Goal: Information Seeking & Learning: Learn about a topic

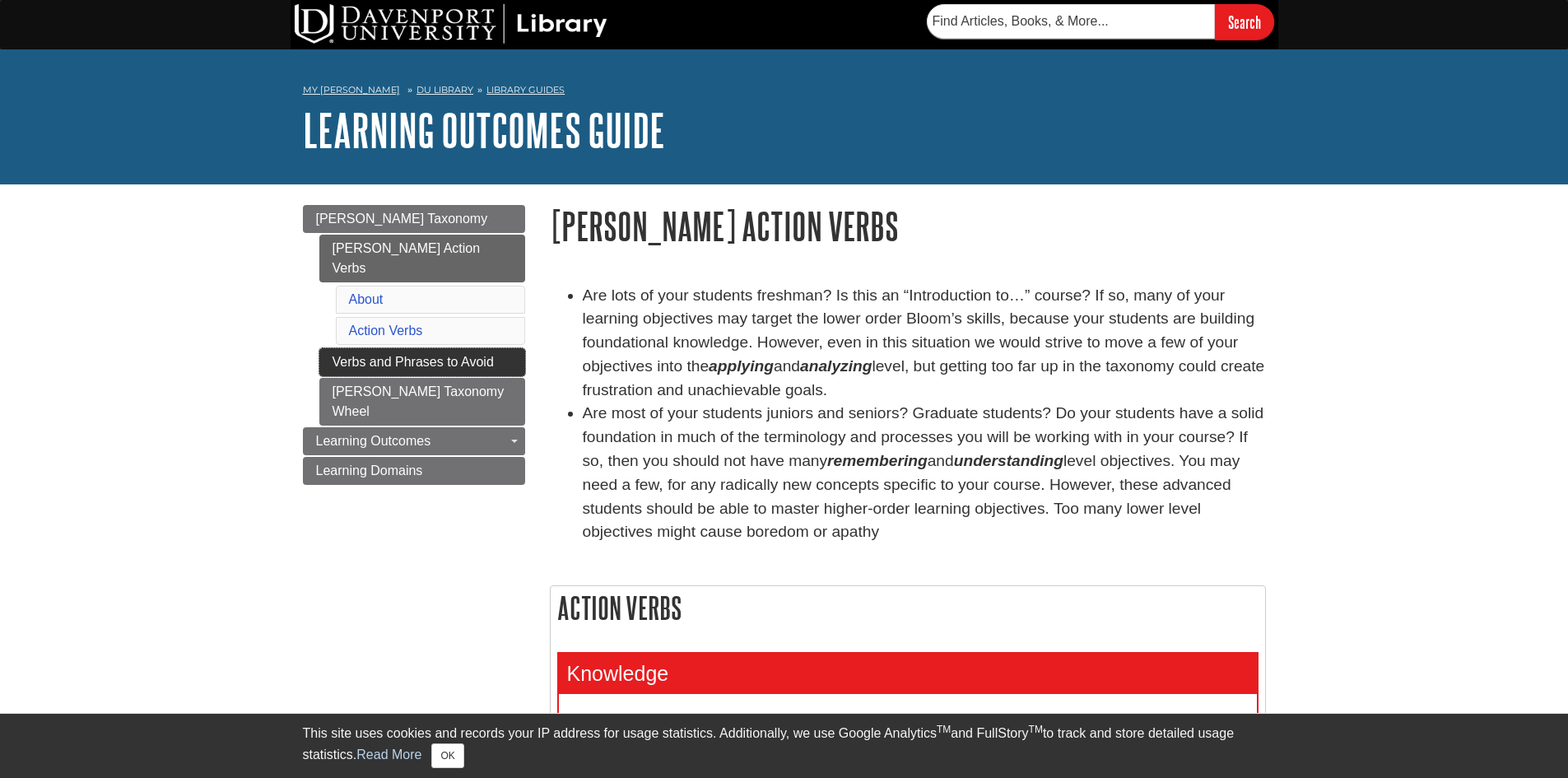
click at [451, 348] on link "Verbs and Phrases to Avoid" at bounding box center [422, 361] width 206 height 28
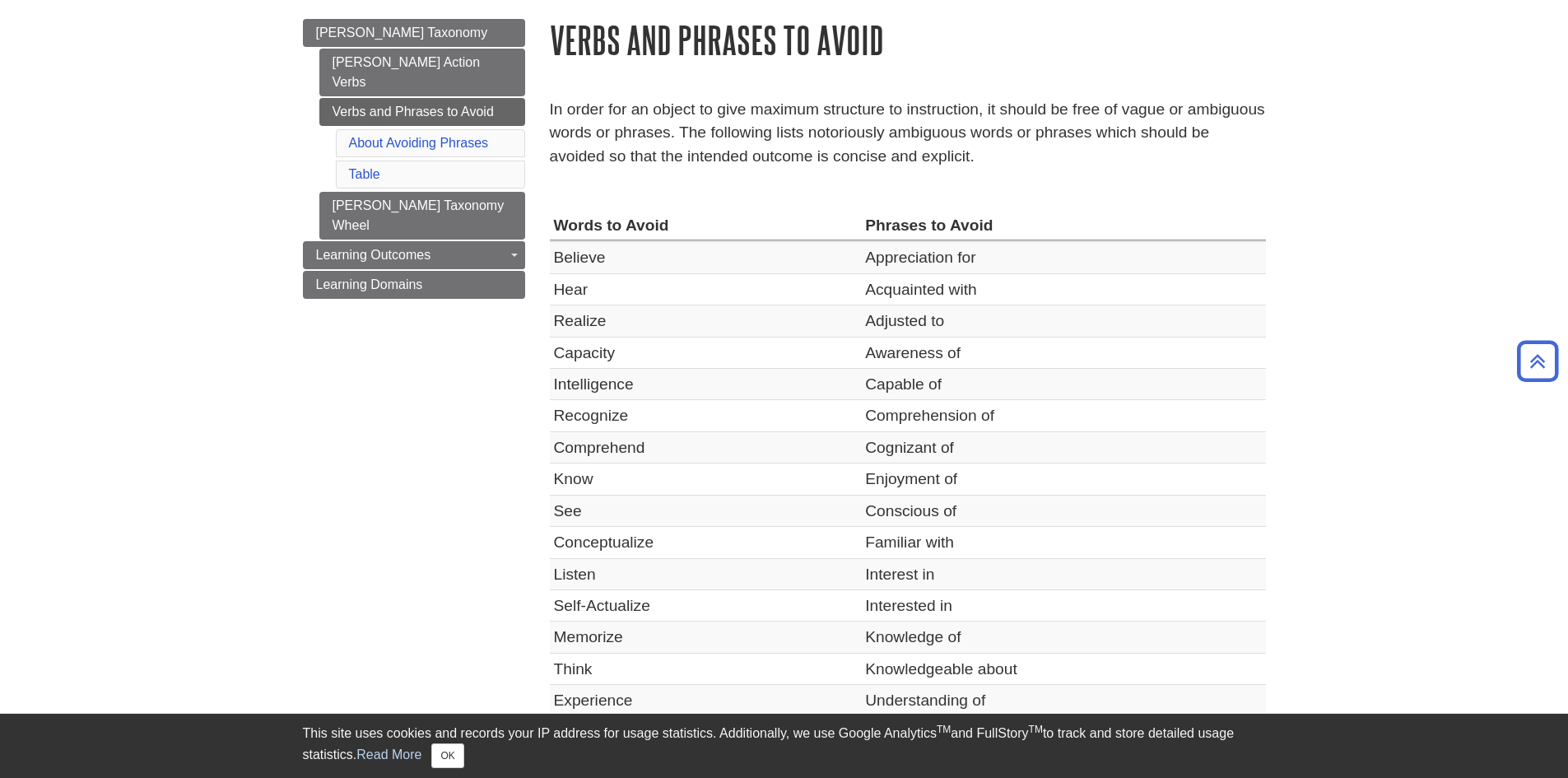
scroll to position [192, 0]
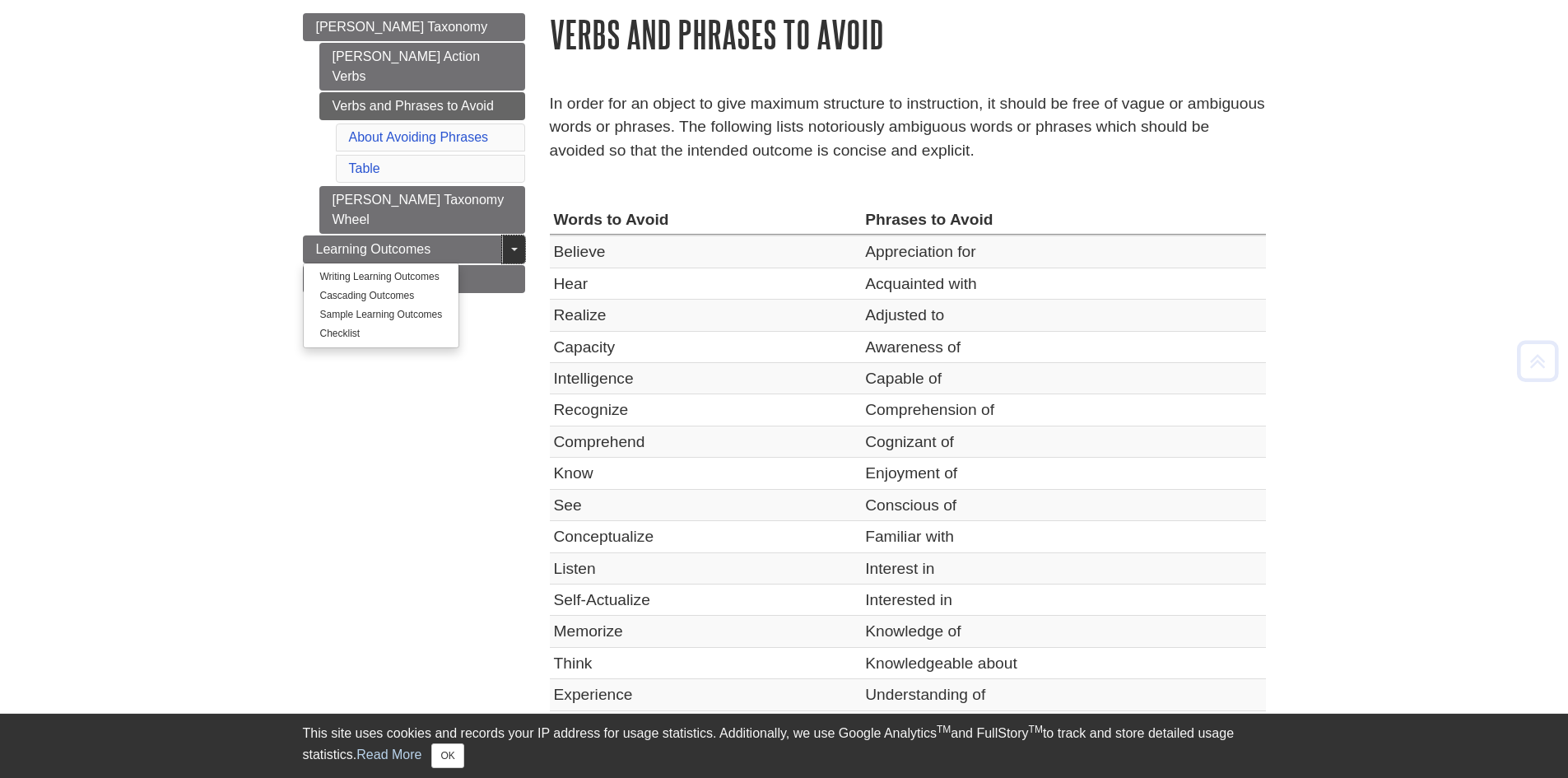
click at [512, 235] on link "Toggle Dropdown" at bounding box center [513, 249] width 23 height 28
click at [511, 248] on span "Guide Page Menu" at bounding box center [514, 250] width 6 height 4
click at [416, 305] on link "Sample Learning Outcomes" at bounding box center [381, 314] width 156 height 19
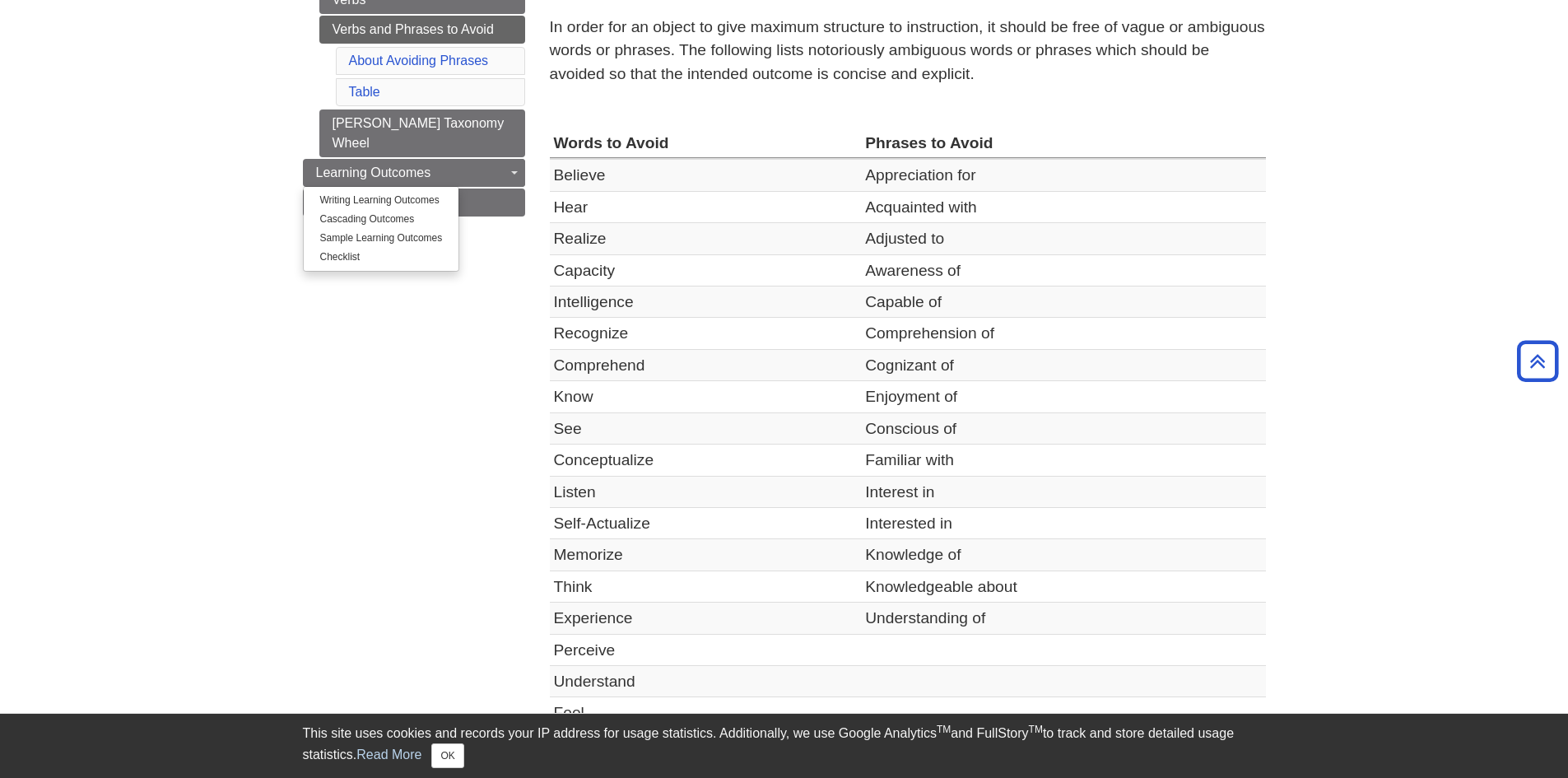
scroll to position [274, 0]
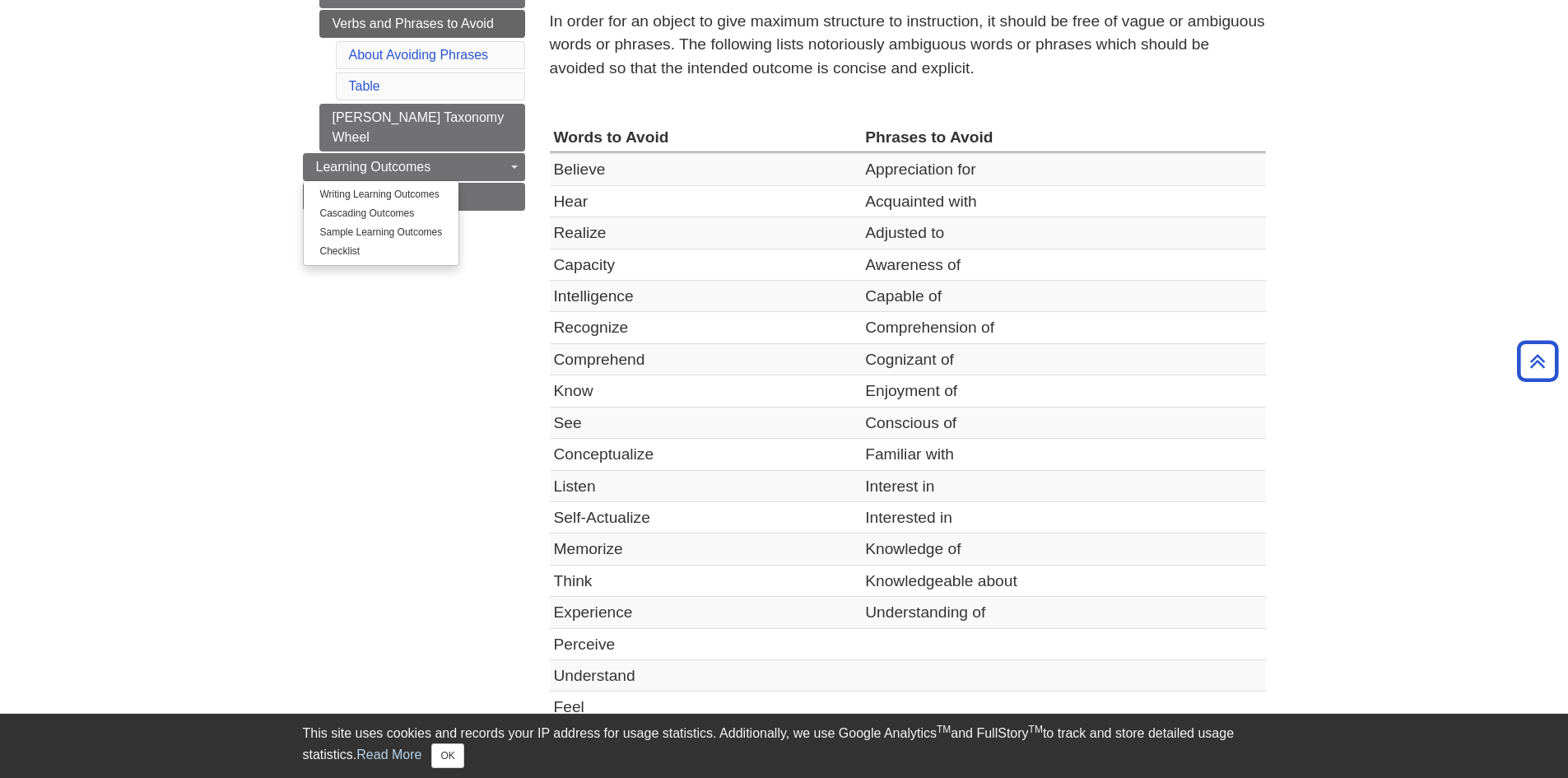
click at [427, 295] on div "Menu Bloom's Taxonomy Bloom's Action Verbs Verbs and Phrases to Avoid About Avo…" at bounding box center [784, 360] width 987 height 901
click at [354, 242] on link "Checklist" at bounding box center [381, 251] width 156 height 19
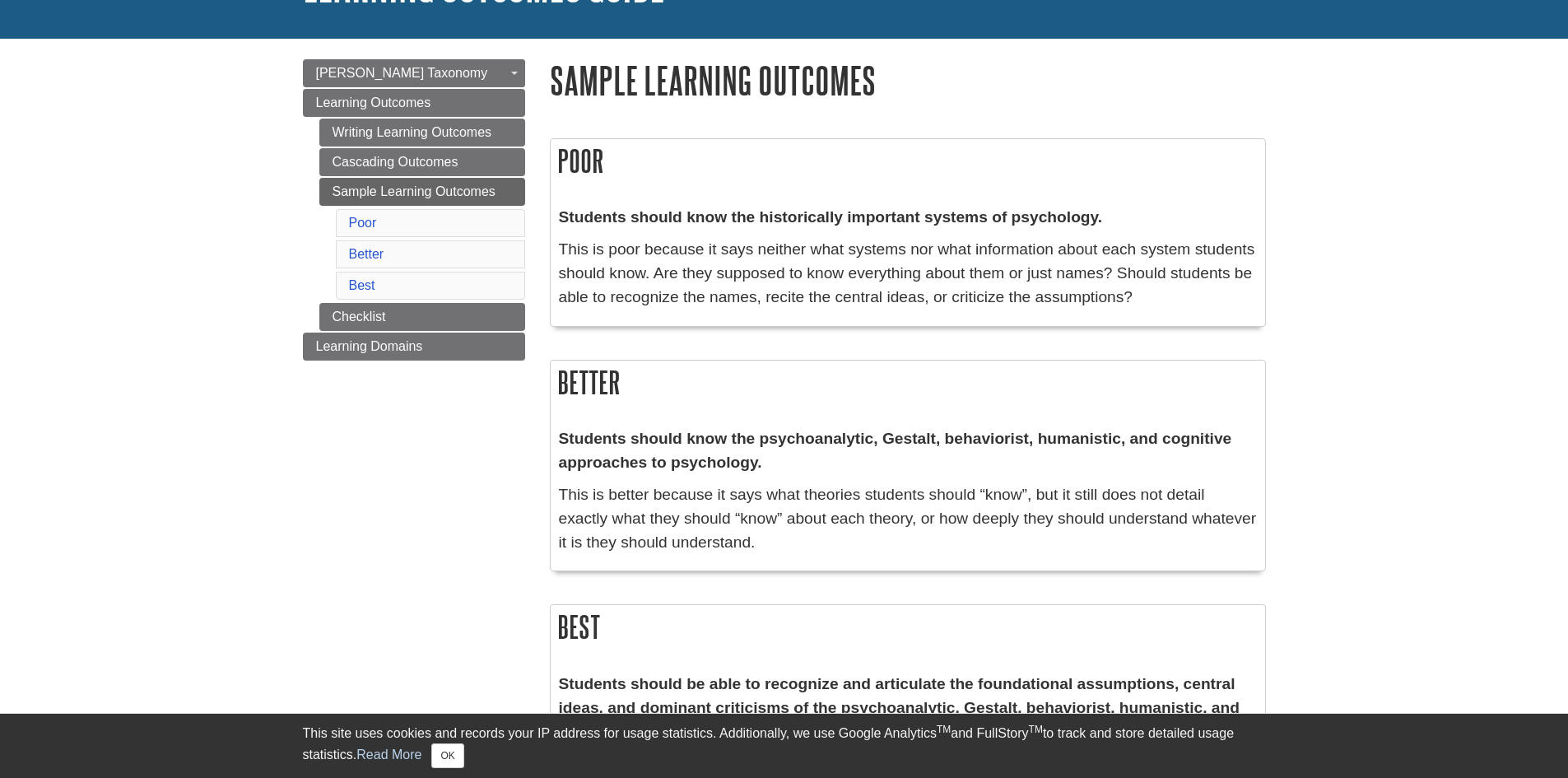
scroll to position [165, 0]
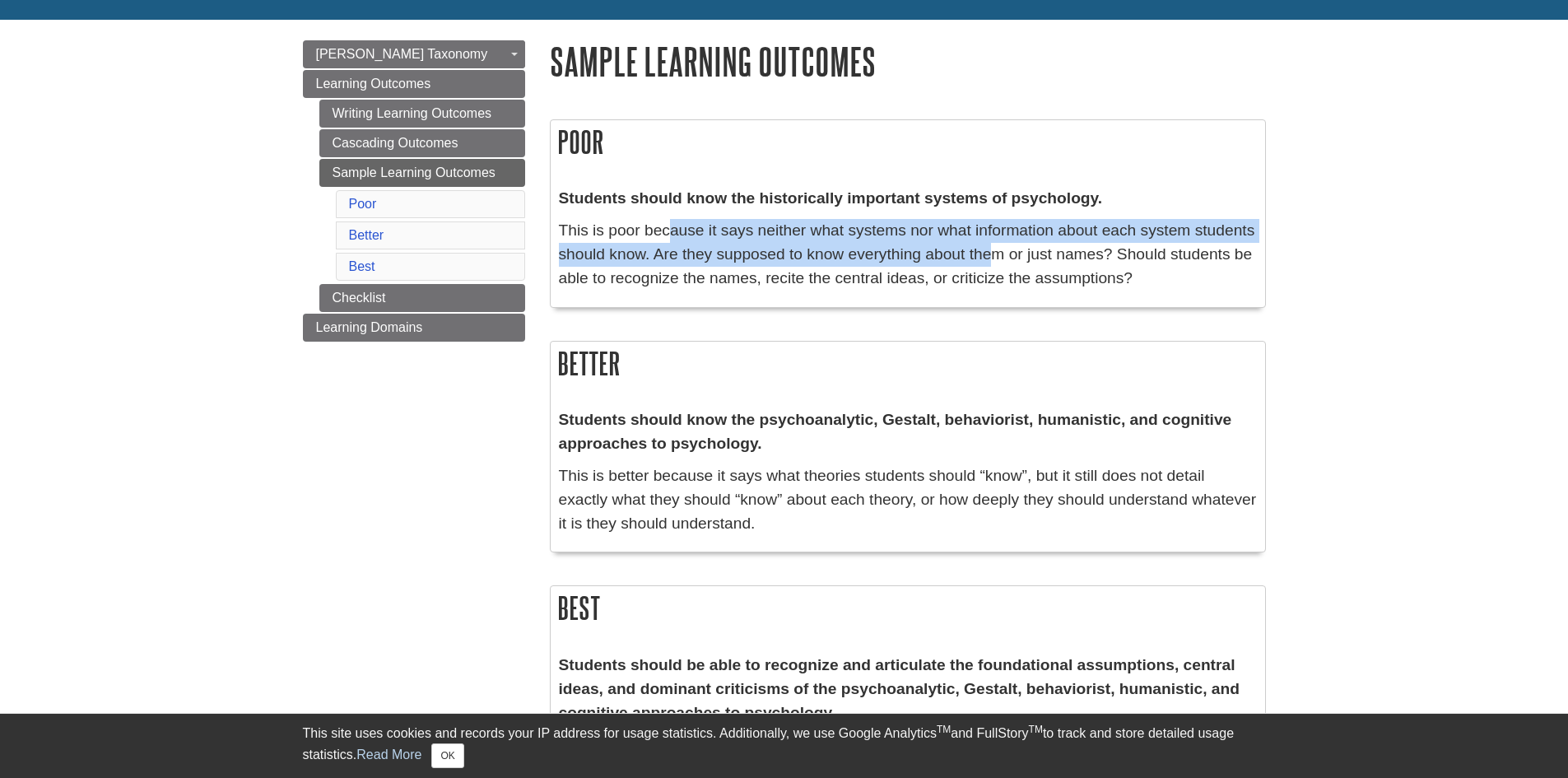
drag, startPoint x: 669, startPoint y: 227, endPoint x: 996, endPoint y: 249, distance: 327.7
click at [996, 249] on p "This is poor because it says neither what systems nor what information about ea…" at bounding box center [908, 255] width 698 height 71
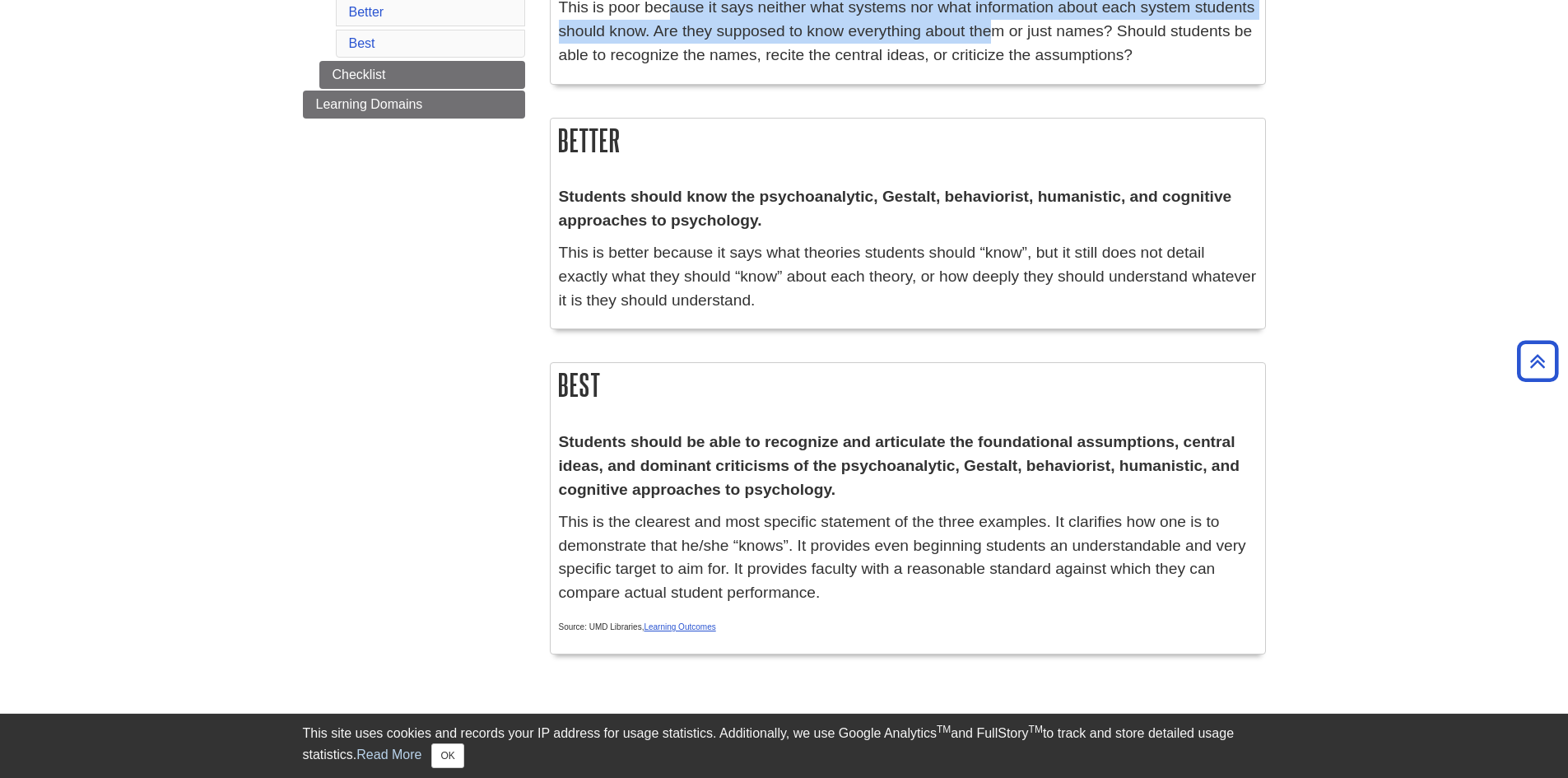
scroll to position [384, 0]
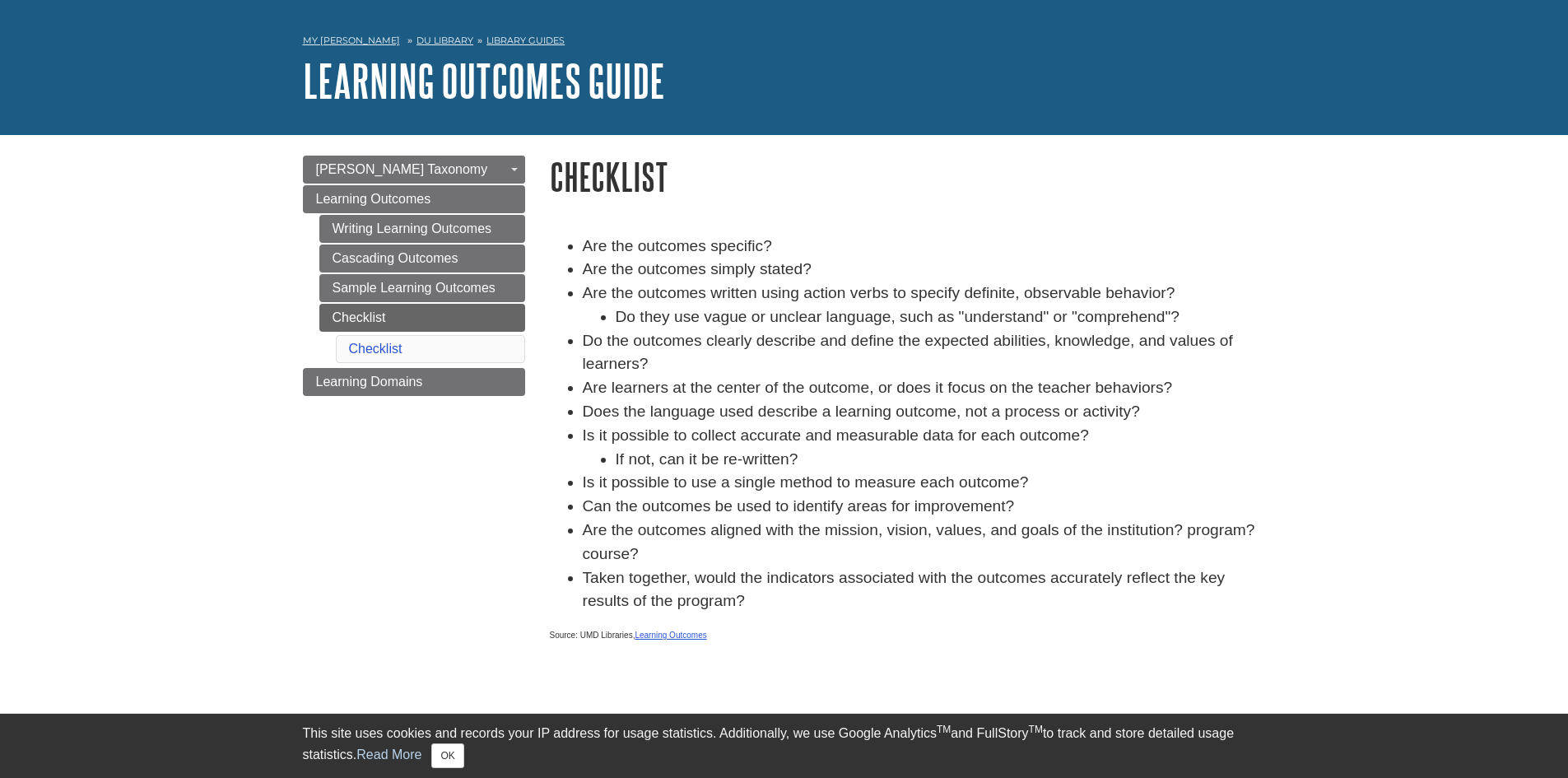
scroll to position [55, 0]
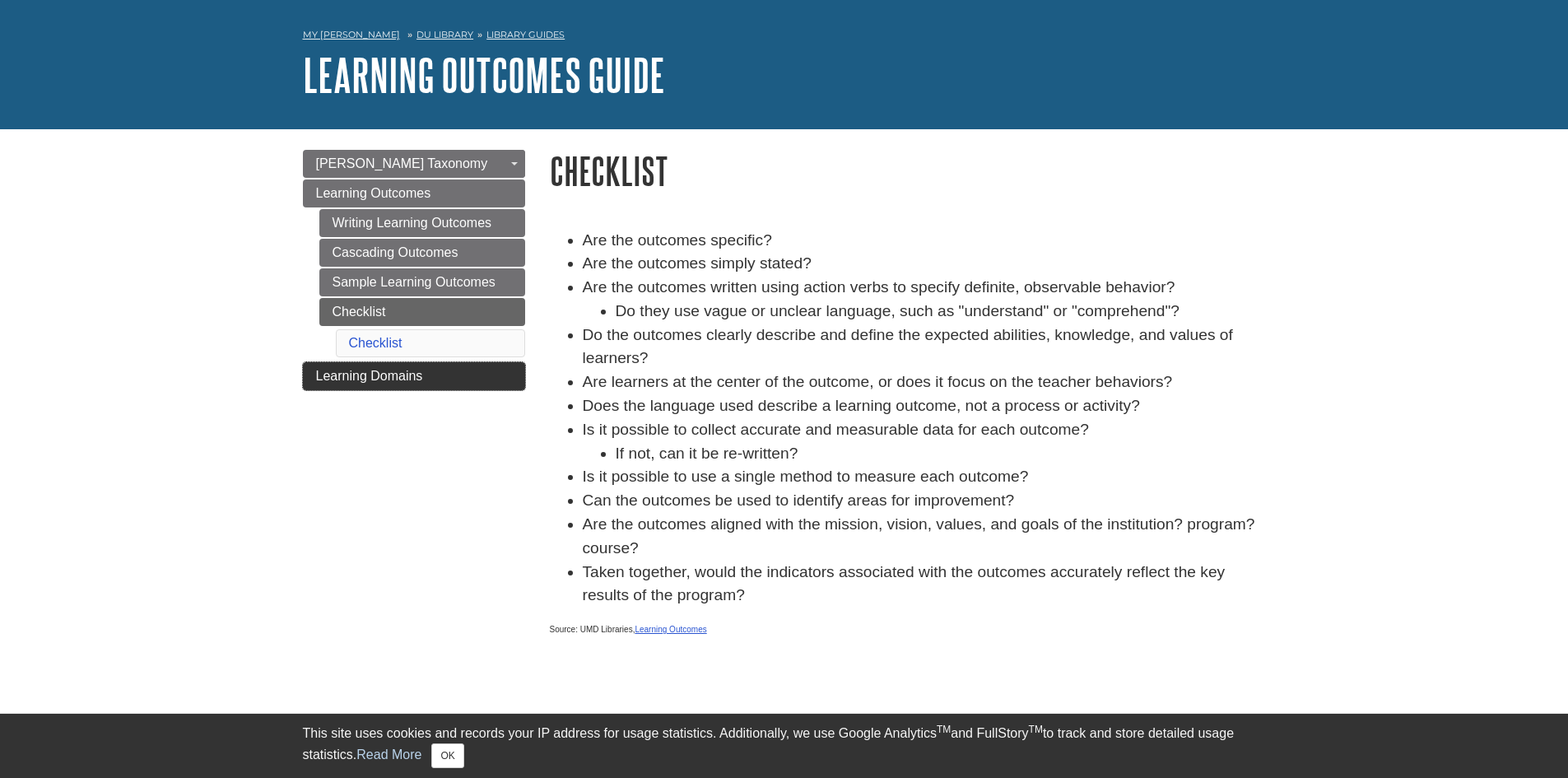
click at [383, 370] on span "Learning Domains" at bounding box center [370, 375] width 107 height 14
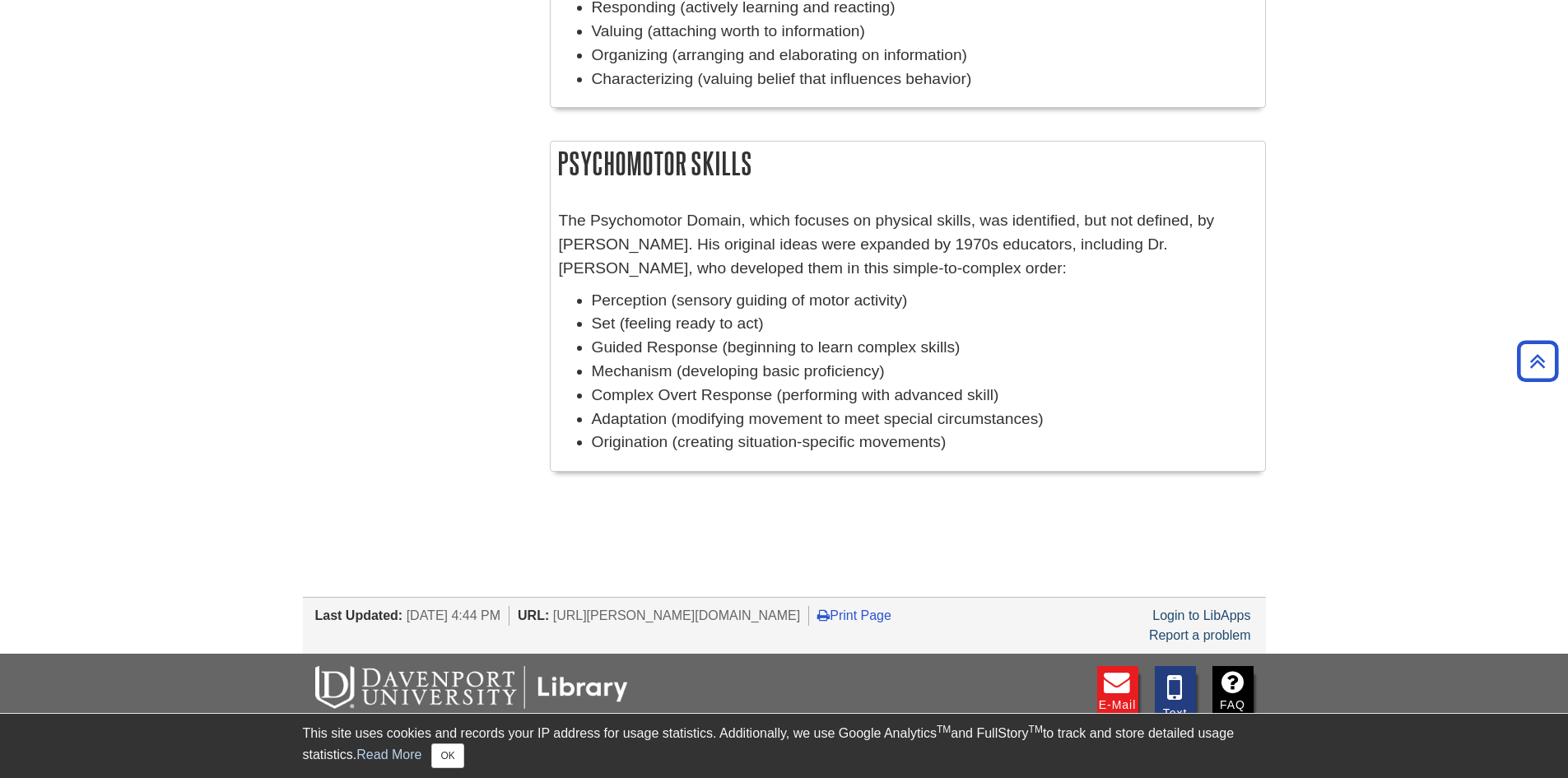
scroll to position [1303, 0]
